Goal: Task Accomplishment & Management: Complete application form

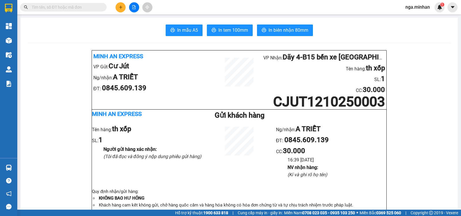
click at [116, 7] on button at bounding box center [121, 7] width 10 height 10
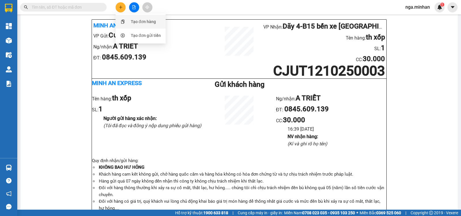
click at [136, 20] on div "Tạo đơn hàng" at bounding box center [143, 21] width 25 height 6
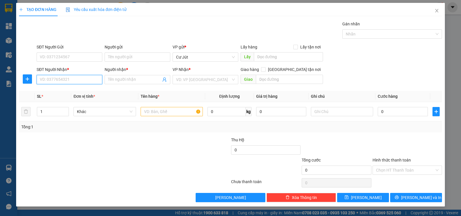
click at [86, 77] on input "SĐT Người Nhận *" at bounding box center [70, 79] width 66 height 9
click at [69, 81] on input "SĐT Người Nhận *" at bounding box center [70, 79] width 66 height 9
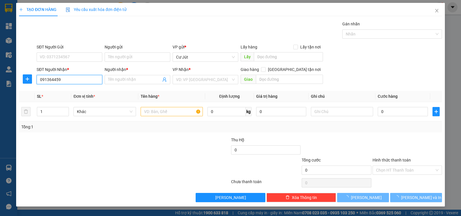
type input "0913644594"
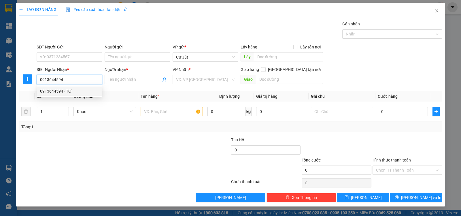
click at [65, 94] on div "0913644594 - TƠ" at bounding box center [69, 91] width 59 height 6
type input "TƠ"
checkbox input "true"
type input "CHUNG CƯ K26 , [PERSON_NAME], GÒ VẤP"
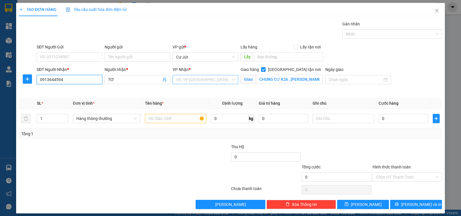
type input "0913644594"
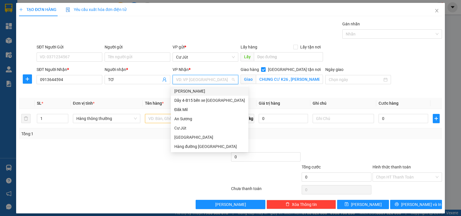
click at [196, 79] on input "search" at bounding box center [203, 79] width 55 height 9
click at [205, 102] on div "Dãy 4-B15 bến xe [GEOGRAPHIC_DATA]" at bounding box center [209, 100] width 71 height 6
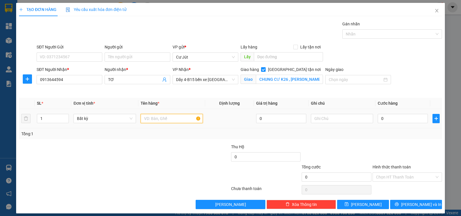
click at [160, 118] on input "text" at bounding box center [172, 118] width 62 height 9
type input "txop"
click at [400, 119] on input "0" at bounding box center [403, 118] width 50 height 9
type input "4"
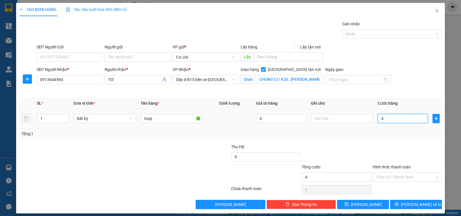
type input "4"
type input "40"
type input "40.000"
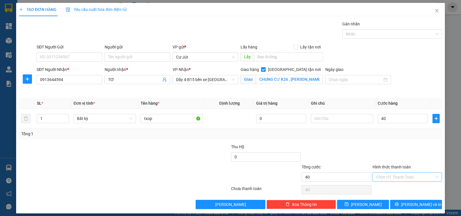
type input "40.000"
click at [401, 176] on input "Hình thức thanh toán" at bounding box center [405, 177] width 58 height 9
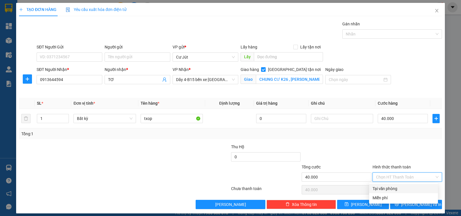
drag, startPoint x: 396, startPoint y: 187, endPoint x: 372, endPoint y: 200, distance: 27.3
click at [396, 187] on div "Tại văn phòng" at bounding box center [403, 188] width 62 height 6
type input "0"
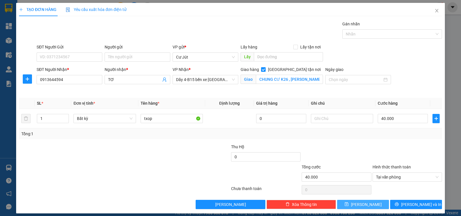
drag, startPoint x: 378, startPoint y: 200, endPoint x: 359, endPoint y: 187, distance: 22.5
click at [377, 199] on div "Transit Pickup Surcharge Ids Transit Deliver Surcharge Ids Transit Deliver Surc…" at bounding box center [230, 115] width 423 height 188
click at [403, 145] on div at bounding box center [407, 153] width 71 height 20
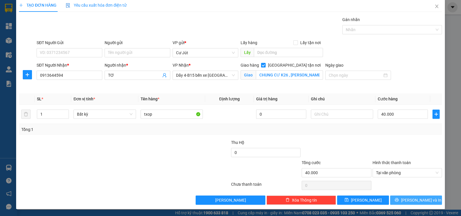
click at [409, 203] on button "[PERSON_NAME] và In" at bounding box center [416, 199] width 52 height 9
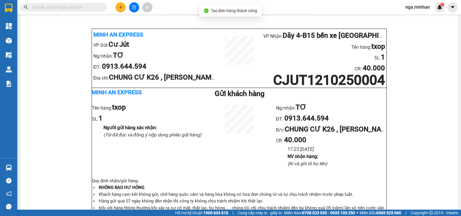
scroll to position [26, 0]
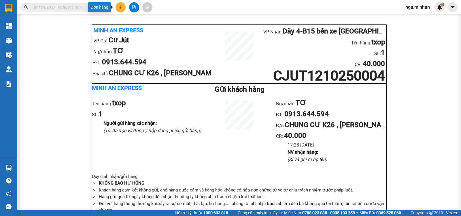
click at [121, 5] on button at bounding box center [121, 7] width 10 height 10
click at [136, 22] on div "Tạo đơn hàng" at bounding box center [143, 21] width 25 height 6
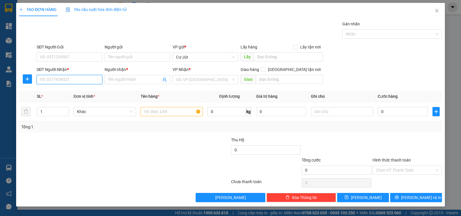
click at [78, 81] on input "SĐT Người Nhận *" at bounding box center [70, 79] width 66 height 9
click at [74, 77] on input "0389468" at bounding box center [70, 79] width 66 height 9
click at [69, 94] on div "0389408004 - [GEOGRAPHIC_DATA]" at bounding box center [72, 91] width 65 height 6
type input "0389408004"
type input "[GEOGRAPHIC_DATA]"
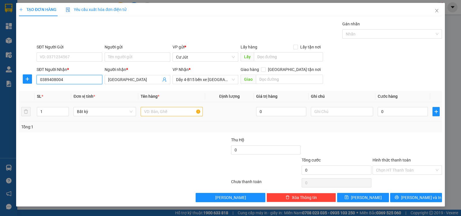
type input "0389408004"
click at [156, 112] on input "text" at bounding box center [172, 111] width 62 height 9
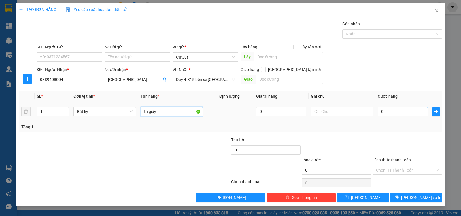
type input "th giấy"
click at [406, 111] on input "0" at bounding box center [403, 111] width 50 height 9
type input "4"
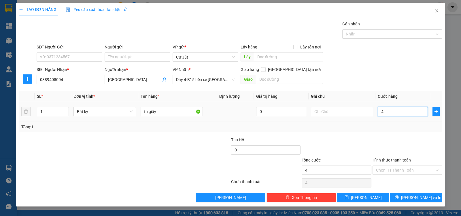
type input "40"
type input "40.000"
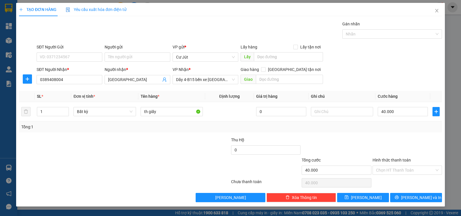
drag, startPoint x: 409, startPoint y: 170, endPoint x: 409, endPoint y: 175, distance: 5.5
click at [409, 170] on input "Hình thức thanh toán" at bounding box center [405, 170] width 58 height 9
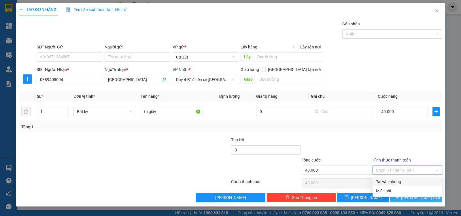
drag, startPoint x: 410, startPoint y: 180, endPoint x: 407, endPoint y: 197, distance: 17.7
click at [409, 181] on div "Tại văn phòng" at bounding box center [407, 181] width 63 height 6
type input "0"
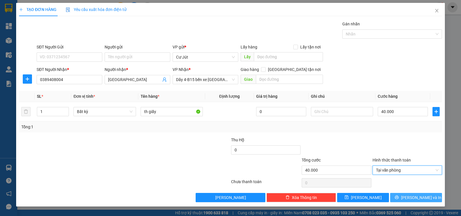
click at [399, 195] on icon "printer" at bounding box center [397, 197] width 4 height 4
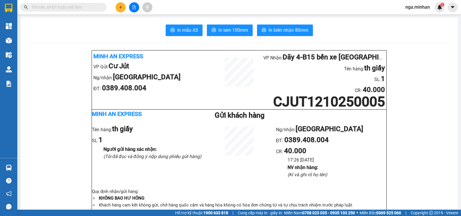
click at [119, 6] on icon "plus" at bounding box center [121, 7] width 4 height 4
click at [143, 23] on div "Tạo đơn hàng" at bounding box center [143, 21] width 25 height 6
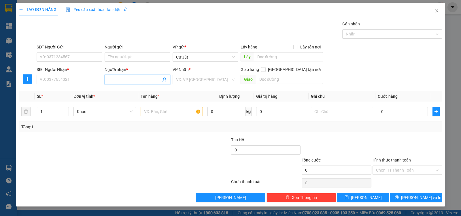
click at [134, 81] on input "Người nhận *" at bounding box center [134, 79] width 53 height 6
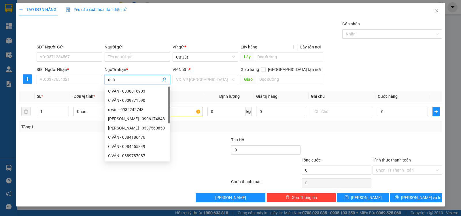
type input "duẩn"
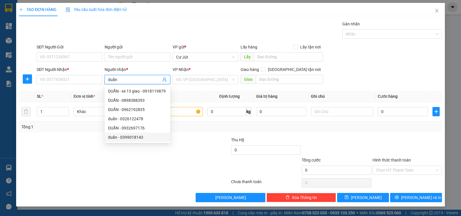
click at [135, 138] on div "duẩn - 0399018143" at bounding box center [137, 137] width 59 height 6
type input "0399018143"
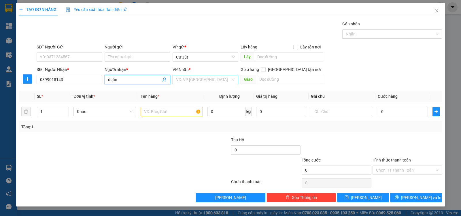
type input "duẩn"
click at [209, 78] on input "search" at bounding box center [203, 79] width 55 height 9
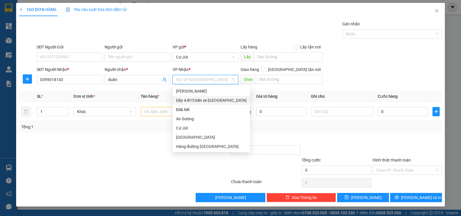
click at [206, 100] on div "Dãy 4-B15 bến xe [GEOGRAPHIC_DATA]" at bounding box center [211, 100] width 71 height 6
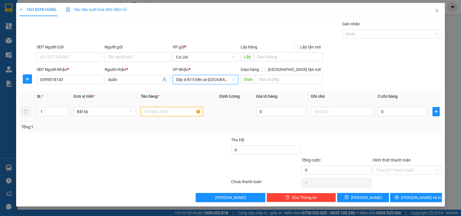
click at [156, 112] on input "text" at bounding box center [172, 111] width 62 height 9
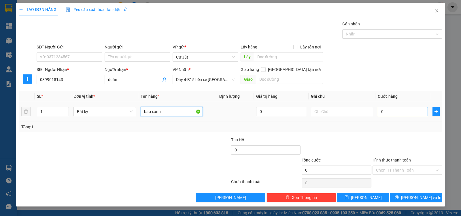
type input "bao xanh"
click at [395, 114] on input "0" at bounding box center [403, 111] width 50 height 9
type input "5"
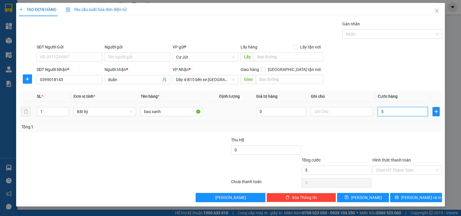
type input "50"
type input "50.000"
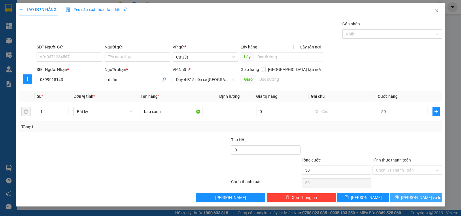
type input "50.000"
click at [429, 198] on button "[PERSON_NAME] và In" at bounding box center [416, 197] width 52 height 9
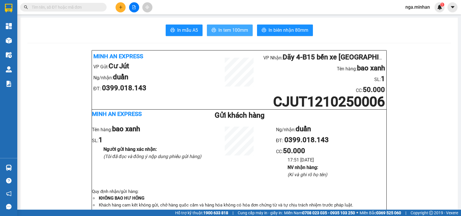
click at [230, 31] on span "In tem 100mm" at bounding box center [233, 30] width 30 height 7
click at [120, 7] on icon "plus" at bounding box center [121, 7] width 4 height 4
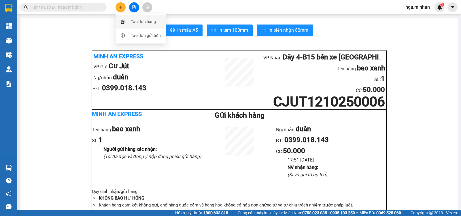
click at [136, 22] on div "Tạo đơn hàng" at bounding box center [143, 21] width 25 height 6
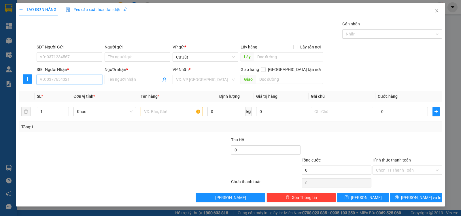
click at [83, 77] on input "SĐT Người Nhận *" at bounding box center [70, 79] width 66 height 9
click at [80, 89] on div "0911500101 - A TRƯỜNG" at bounding box center [69, 91] width 59 height 6
type input "0911500101"
type input "A TRƯỜNG"
type input "0911500101"
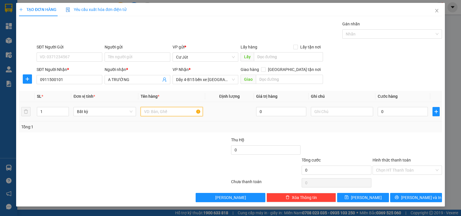
click at [181, 111] on input "text" at bounding box center [172, 111] width 62 height 9
type input "th xốp"
click at [408, 112] on input "0" at bounding box center [403, 111] width 50 height 9
type input "4"
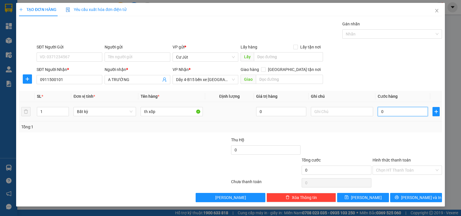
type input "4"
type input "40"
type input "40.000"
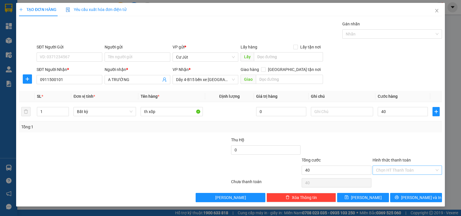
type input "40.000"
drag, startPoint x: 396, startPoint y: 169, endPoint x: 398, endPoint y: 183, distance: 14.2
click at [397, 174] on div "Chọn HT Thanh Toán" at bounding box center [406, 169] width 69 height 9
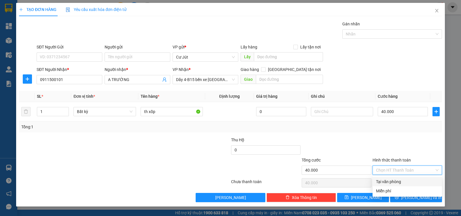
click at [399, 181] on div "Tại văn phòng" at bounding box center [407, 181] width 63 height 6
type input "0"
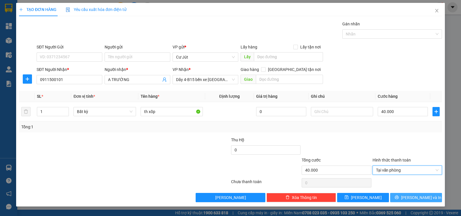
click at [429, 196] on button "[PERSON_NAME] và In" at bounding box center [416, 197] width 52 height 9
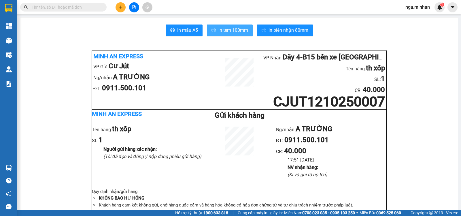
click at [224, 28] on span "In tem 100mm" at bounding box center [233, 30] width 30 height 7
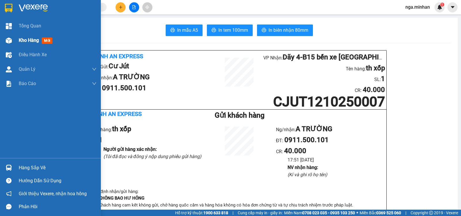
click at [17, 40] on div "Kho hàng mới" at bounding box center [50, 40] width 101 height 14
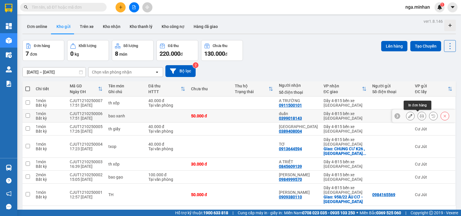
click at [418, 119] on button at bounding box center [422, 116] width 8 height 10
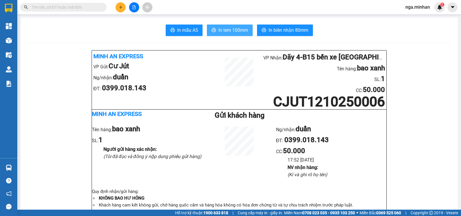
click at [240, 33] on span "In tem 100mm" at bounding box center [233, 30] width 30 height 7
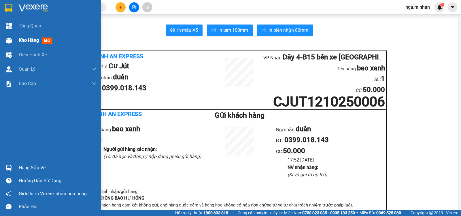
click at [14, 44] on div "Kho hàng mới" at bounding box center [50, 40] width 101 height 14
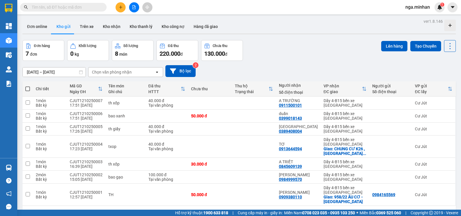
click at [280, 72] on div "[DATE] – [DATE] Press the down arrow key to interact with the calendar and sele…" at bounding box center [238, 71] width 433 height 12
click at [420, 115] on icon at bounding box center [422, 116] width 4 height 4
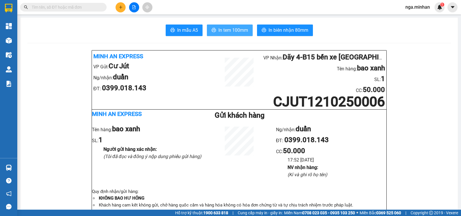
click at [243, 28] on span "In tem 100mm" at bounding box center [233, 30] width 30 height 7
click at [240, 27] on span "In tem 100mm" at bounding box center [233, 30] width 30 height 7
click at [235, 32] on span "In tem 100mm" at bounding box center [233, 30] width 30 height 7
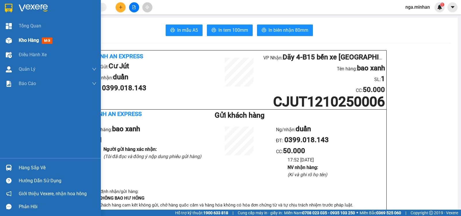
click at [12, 42] on div at bounding box center [9, 40] width 10 height 10
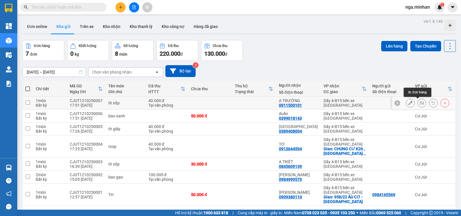
click at [420, 103] on button at bounding box center [422, 103] width 8 height 10
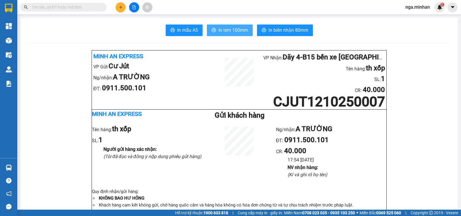
click at [236, 31] on span "In tem 100mm" at bounding box center [233, 30] width 30 height 7
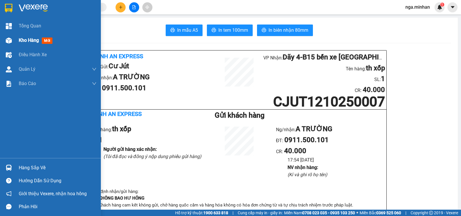
click at [31, 41] on span "Kho hàng" at bounding box center [29, 39] width 20 height 5
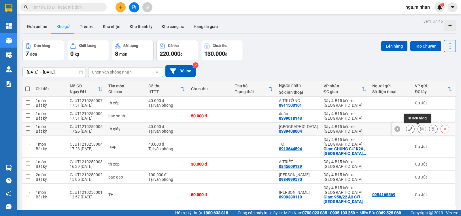
click at [420, 130] on icon at bounding box center [422, 129] width 4 height 4
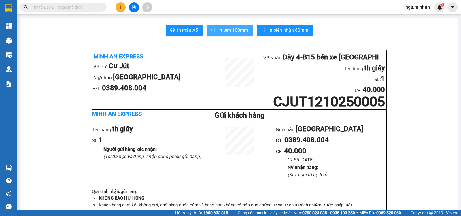
click at [236, 31] on span "In tem 100mm" at bounding box center [233, 30] width 30 height 7
click at [239, 31] on span "In tem 100mm" at bounding box center [233, 30] width 30 height 7
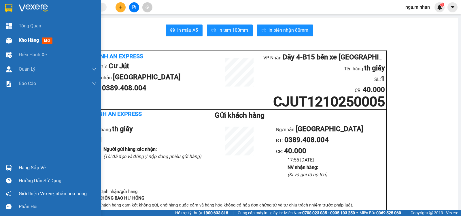
click at [15, 39] on div "Kho hàng mới" at bounding box center [50, 40] width 101 height 14
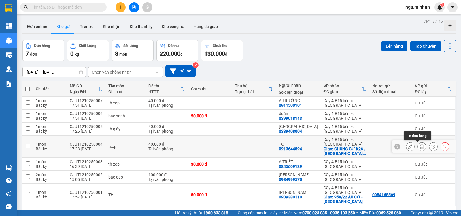
click at [420, 146] on icon at bounding box center [422, 146] width 4 height 4
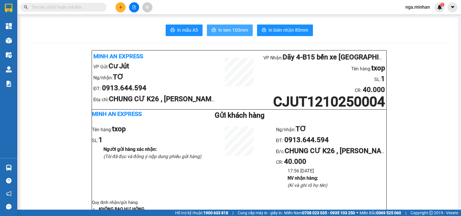
click at [240, 31] on span "In tem 100mm" at bounding box center [233, 30] width 30 height 7
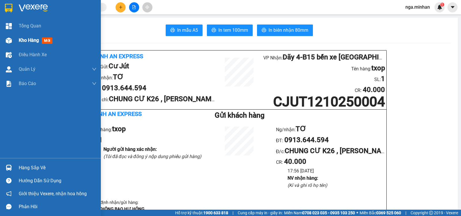
click at [32, 42] on span "Kho hàng" at bounding box center [29, 39] width 20 height 5
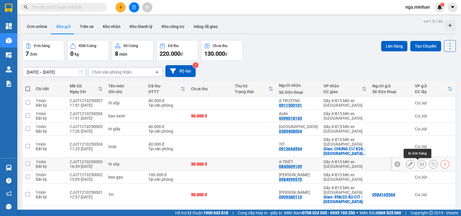
click at [420, 163] on icon at bounding box center [422, 164] width 4 height 4
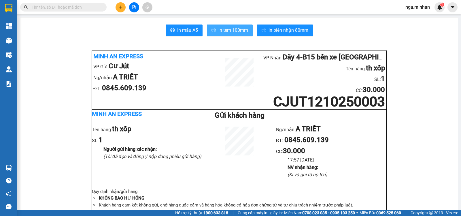
click at [232, 31] on span "In tem 100mm" at bounding box center [233, 30] width 30 height 7
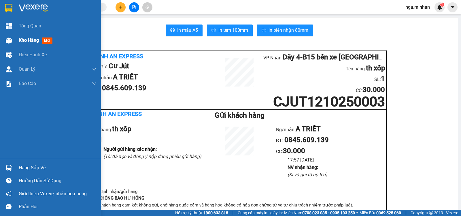
click at [16, 43] on div "Kho hàng mới" at bounding box center [50, 40] width 101 height 14
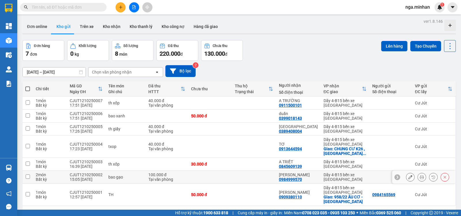
click at [420, 177] on icon at bounding box center [422, 177] width 4 height 4
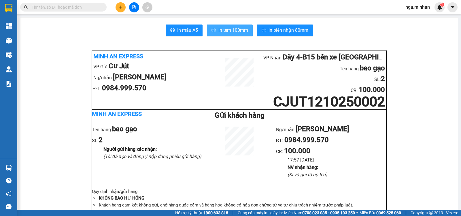
click at [239, 34] on span "In tem 100mm" at bounding box center [233, 30] width 30 height 7
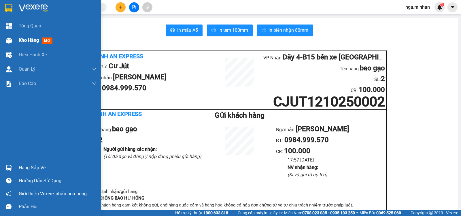
click at [33, 43] on div "Kho hàng mới" at bounding box center [37, 40] width 36 height 7
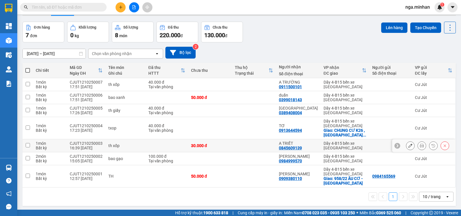
scroll to position [27, 0]
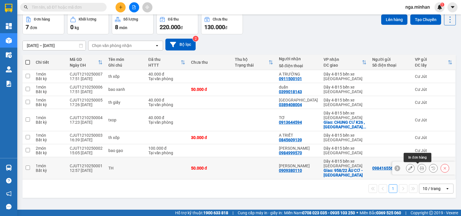
click at [420, 170] on icon at bounding box center [422, 168] width 4 height 4
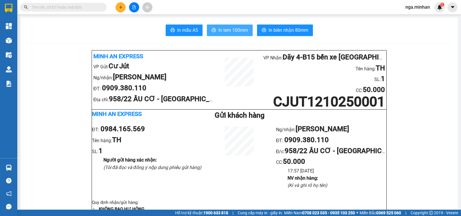
click at [232, 30] on span "In tem 100mm" at bounding box center [233, 30] width 30 height 7
